Goal: Task Accomplishment & Management: Complete application form

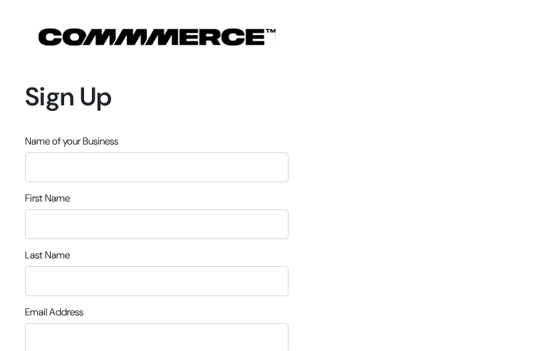
type input "eDABUrkxcwLW"
type input "jhMonFyh"
type input "gCBYxQLGsQL"
type input "[EMAIL_ADDRESS][DOMAIN_NAME]"
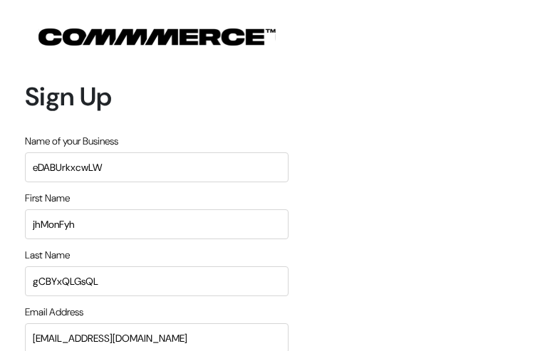
type input "7223074793"
type input "lHbshotRrkrJHTB"
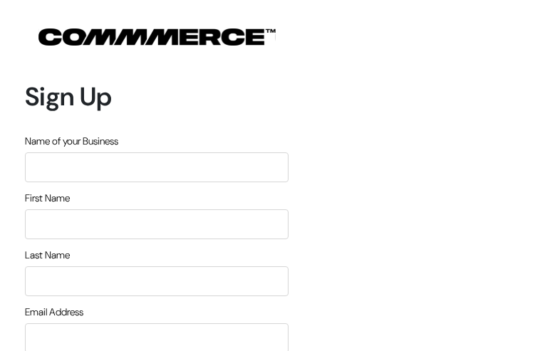
type input "SKvsvrBCTKnN"
type input "iQXGjXVTnXaVqunZ"
type input "UNnEOplbiPvDjyq"
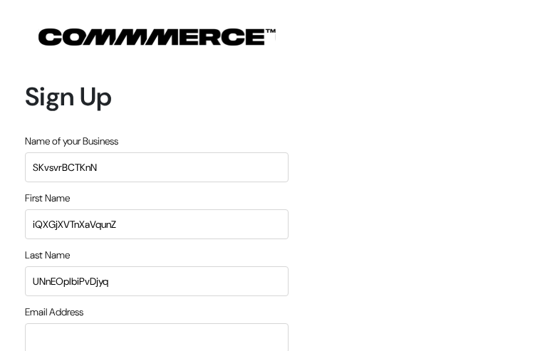
type input "[EMAIL_ADDRESS][DOMAIN_NAME]"
type input "8682098004"
type input "TksOnyNUGSOB"
